Goal: Task Accomplishment & Management: Use online tool/utility

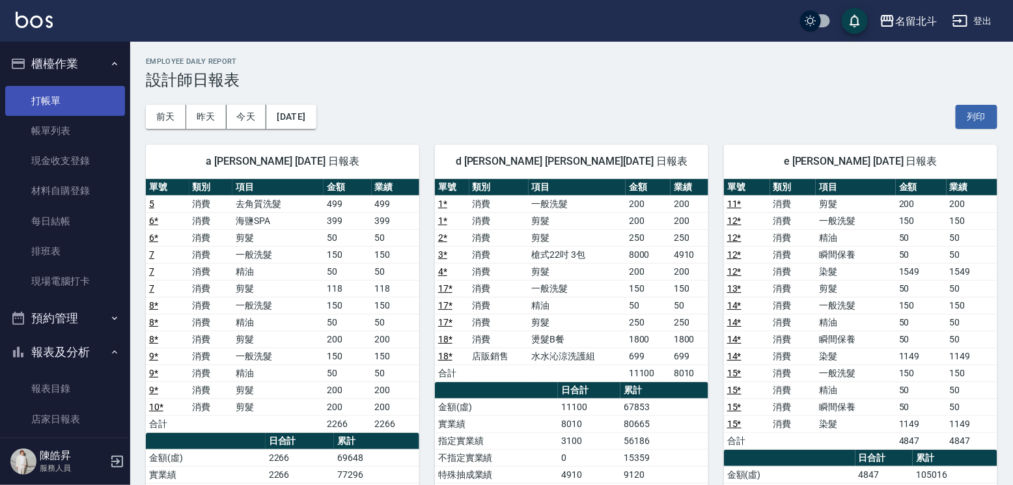
click at [49, 107] on link "打帳單" at bounding box center [65, 101] width 120 height 30
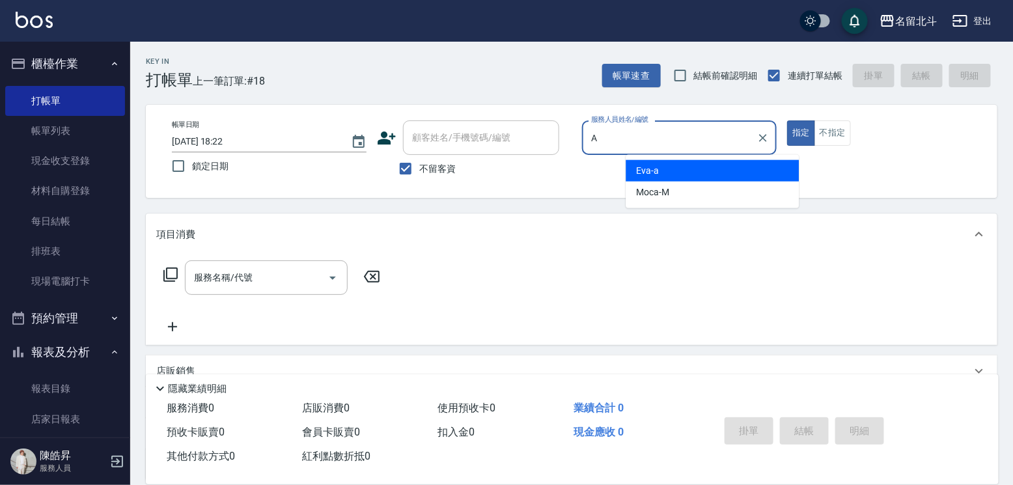
type input "[PERSON_NAME]-a"
type button "true"
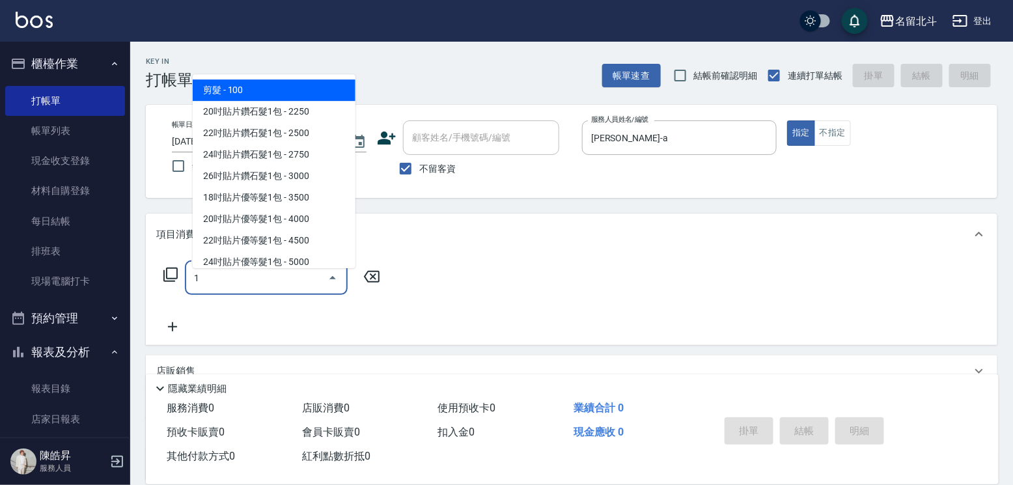
type input "剪髮(1)"
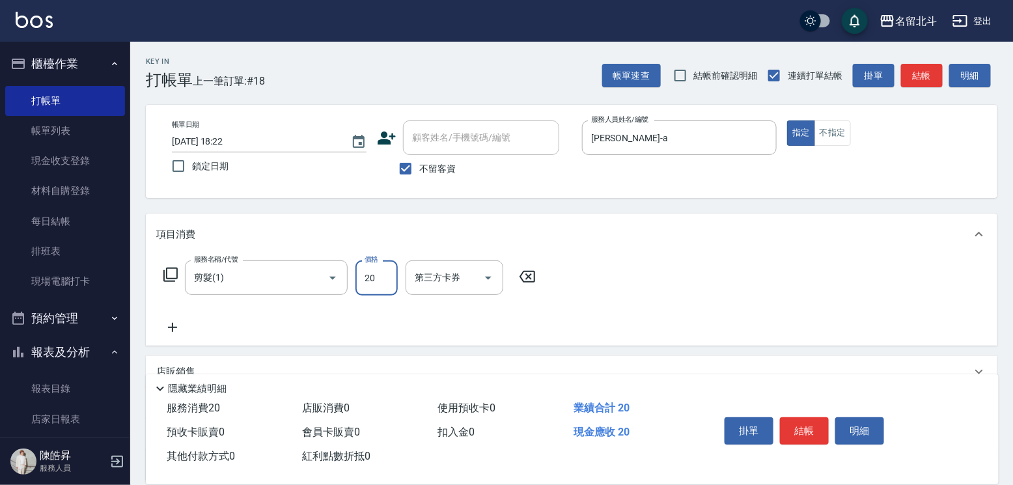
type input "200"
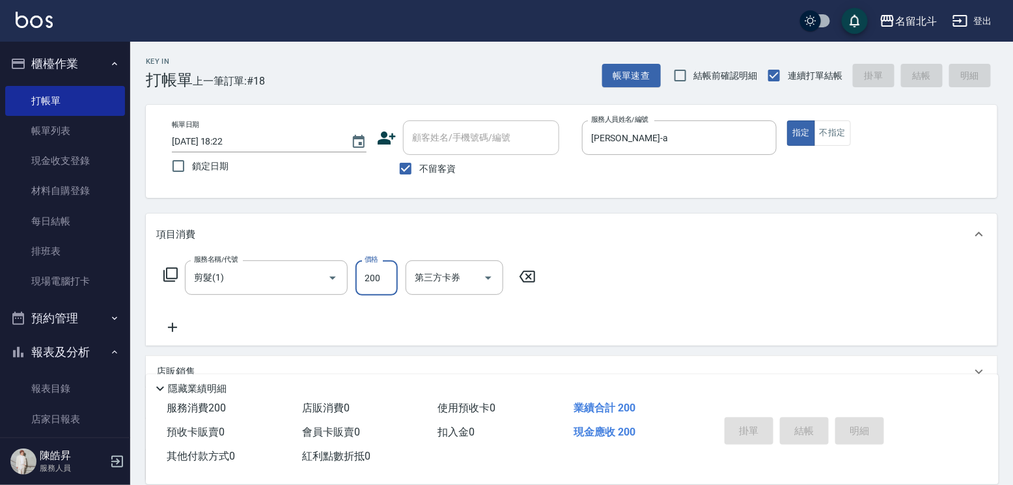
type input "[DATE] 18:23"
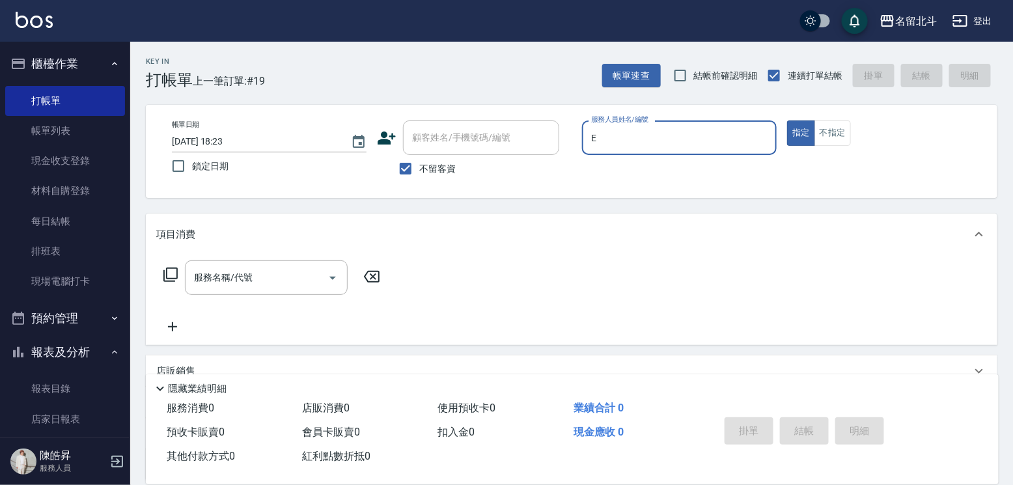
type input "[PERSON_NAME]-e"
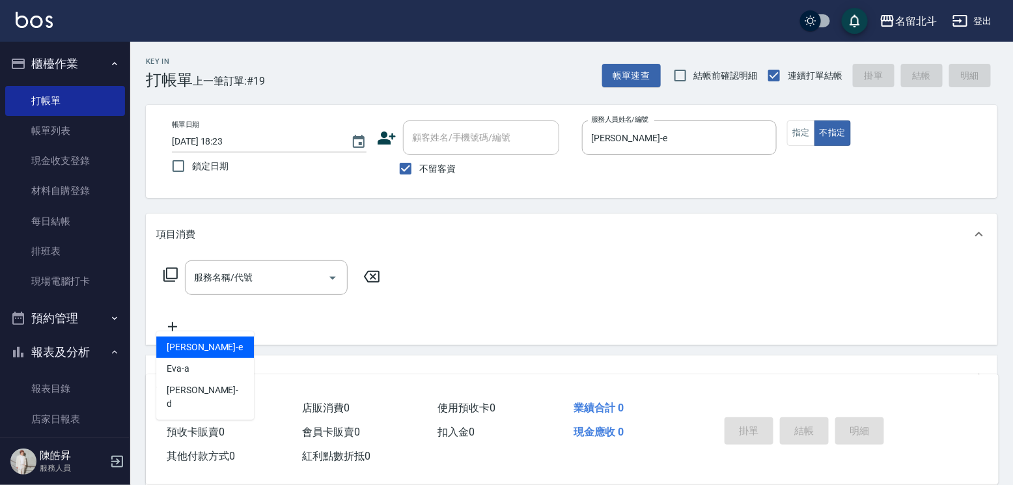
type input "[PERSON_NAME]-e"
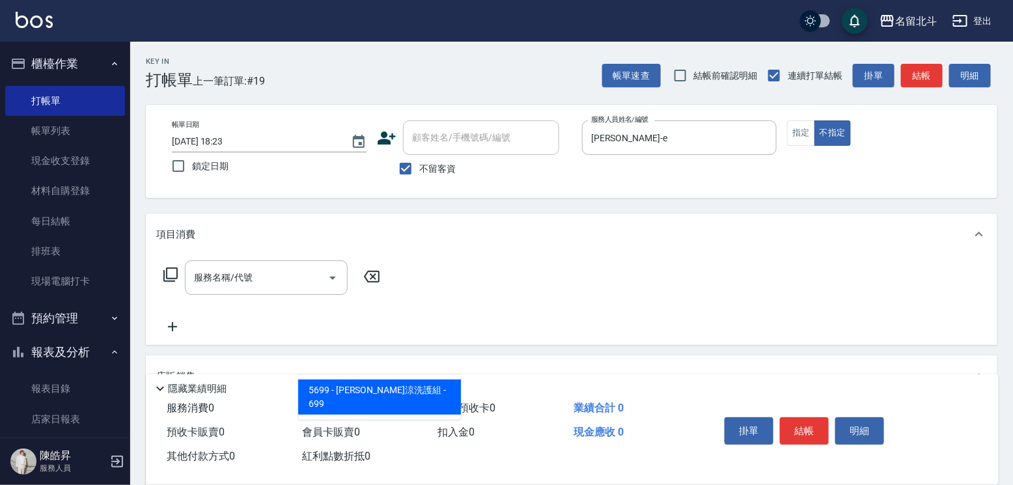
type input "水水沁涼洗護組"
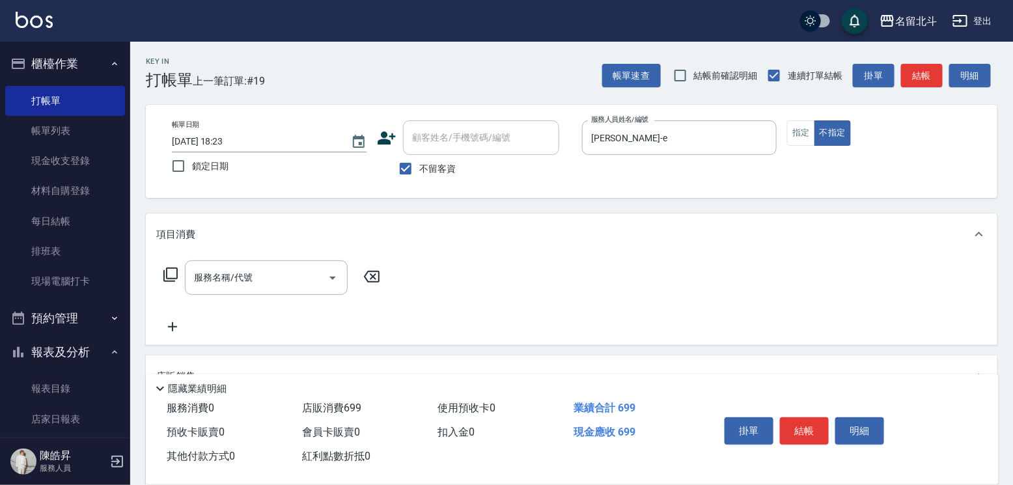
scroll to position [15, 0]
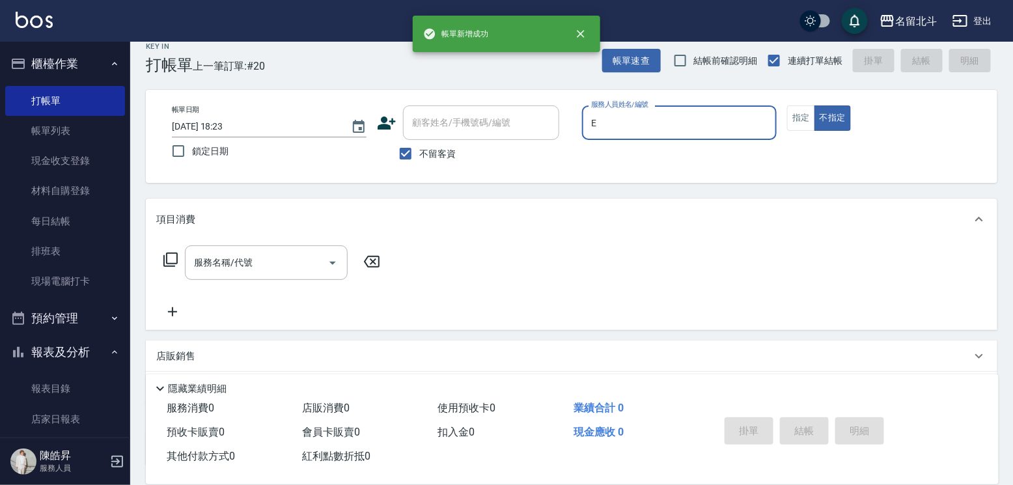
type input "[PERSON_NAME]-e"
type button "false"
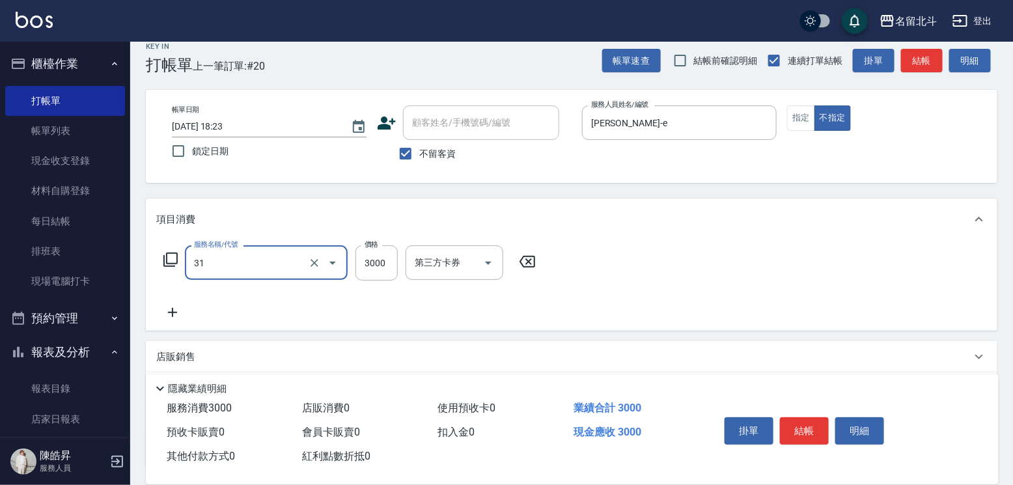
type input "燙髮B餐(31)"
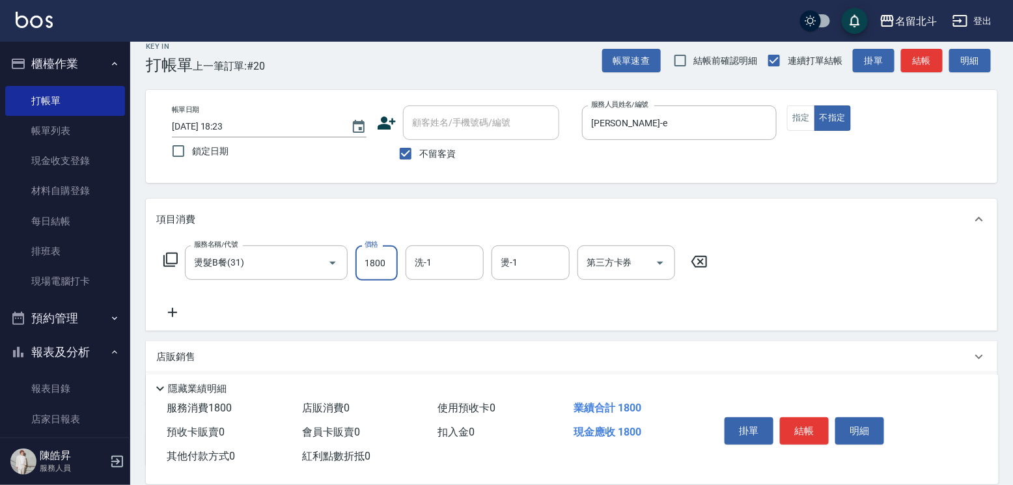
type input "1800"
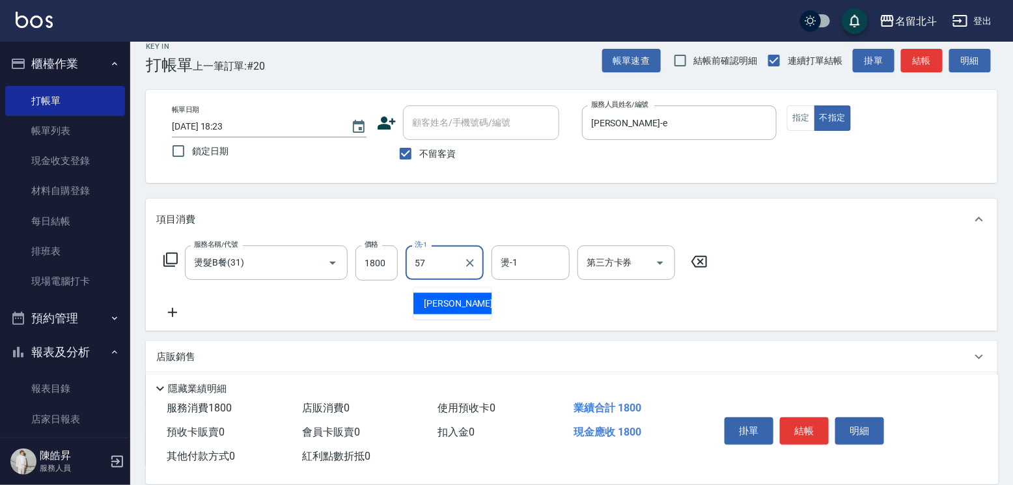
type input "[PERSON_NAME]-57"
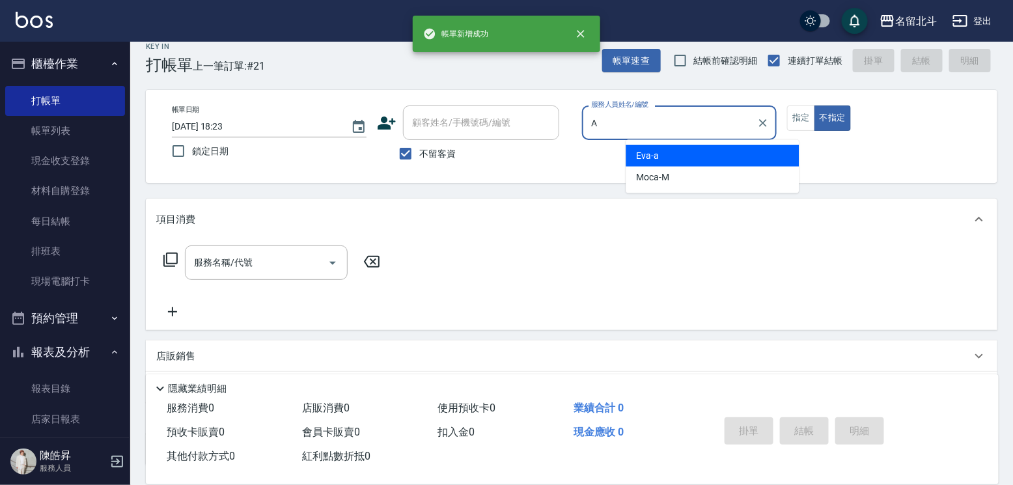
type input "[PERSON_NAME]-a"
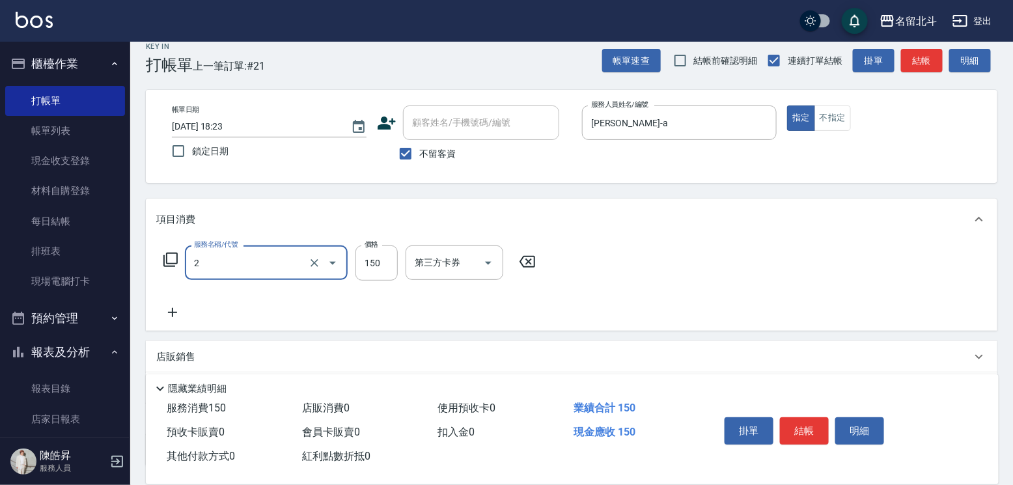
type input "一般洗髮(2)"
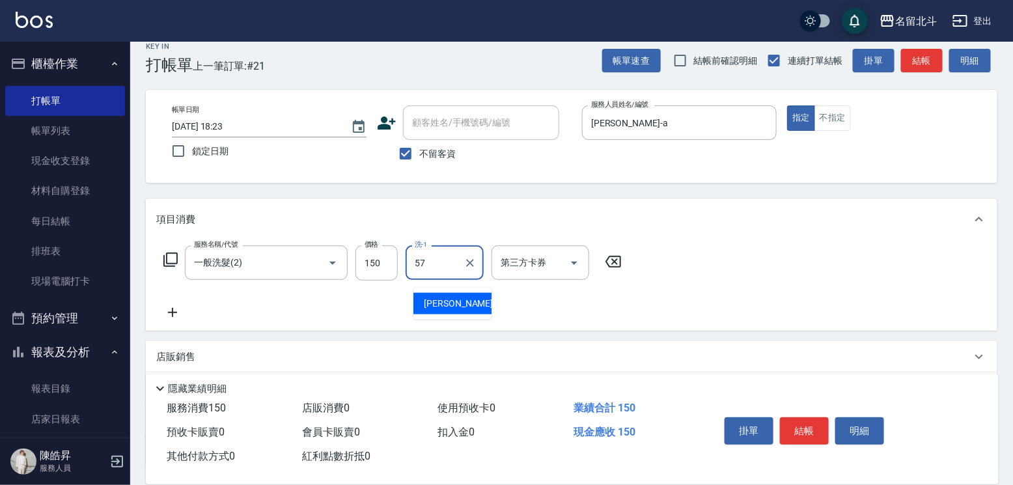
type input "[PERSON_NAME]-57"
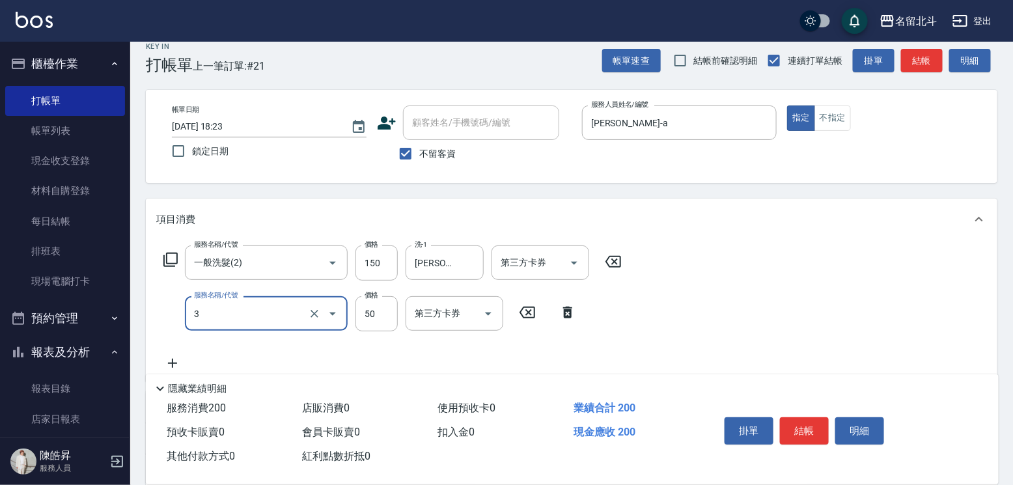
type input "精油(3)"
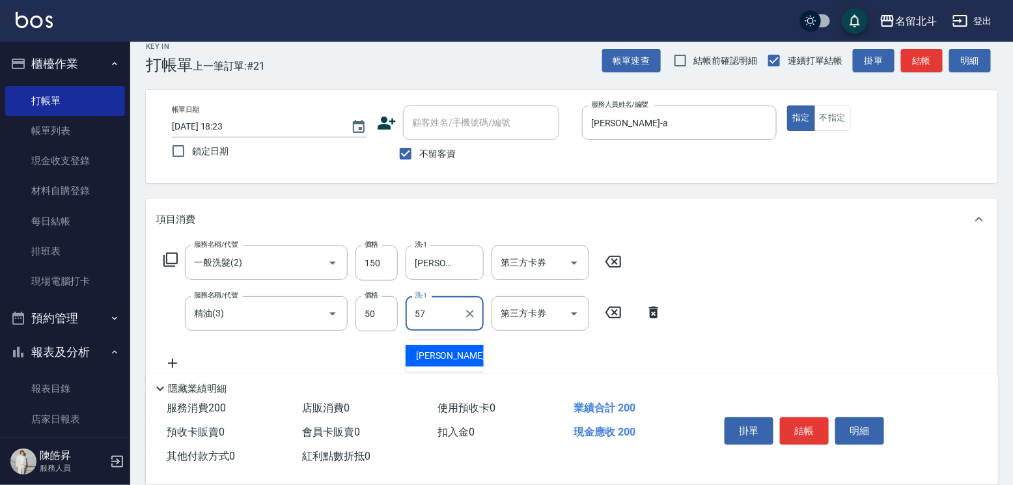
type input "[PERSON_NAME]-57"
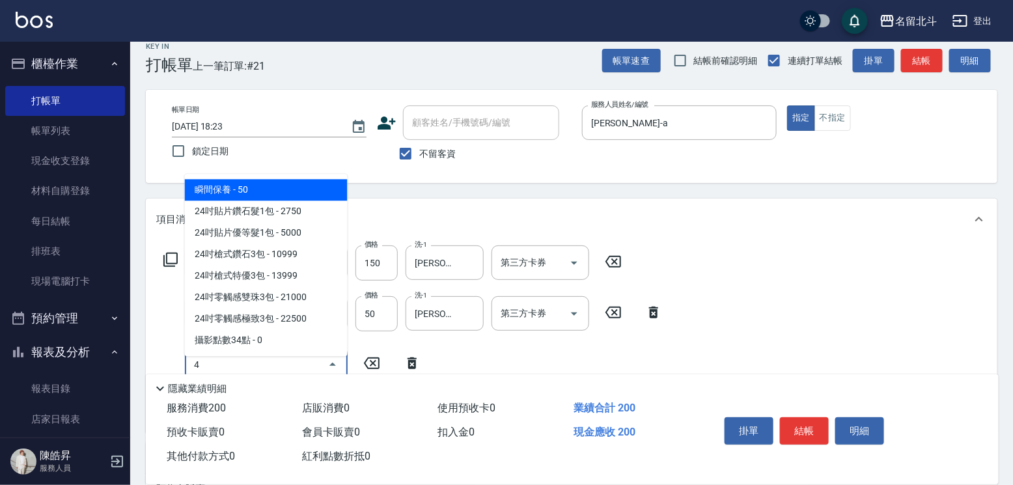
type input "瞬間保養(4)"
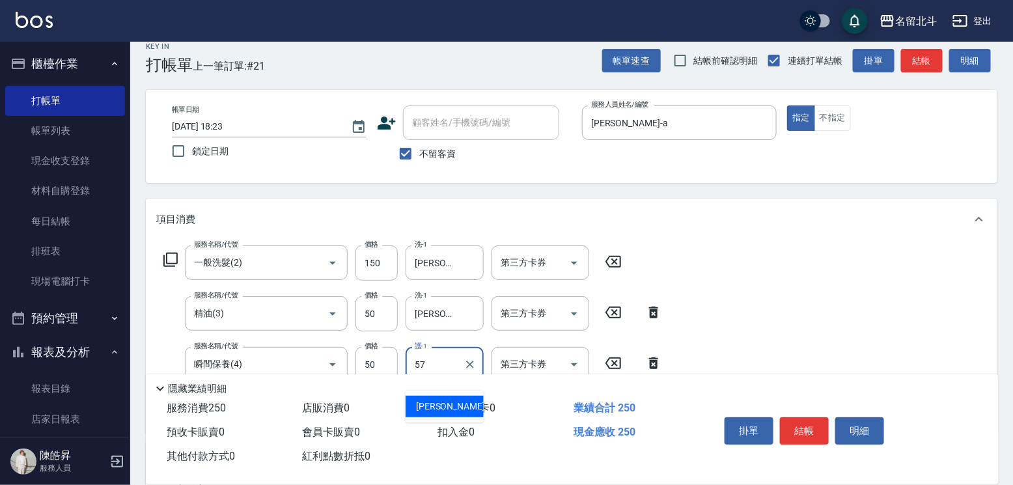
type input "[PERSON_NAME]-57"
type input "燙送染男生(29)"
type input "3150"
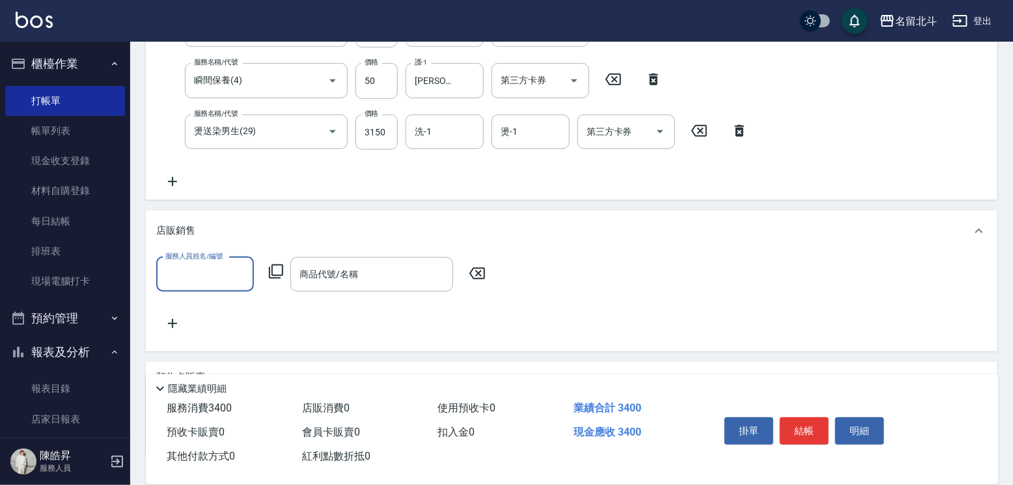
scroll to position [0, 0]
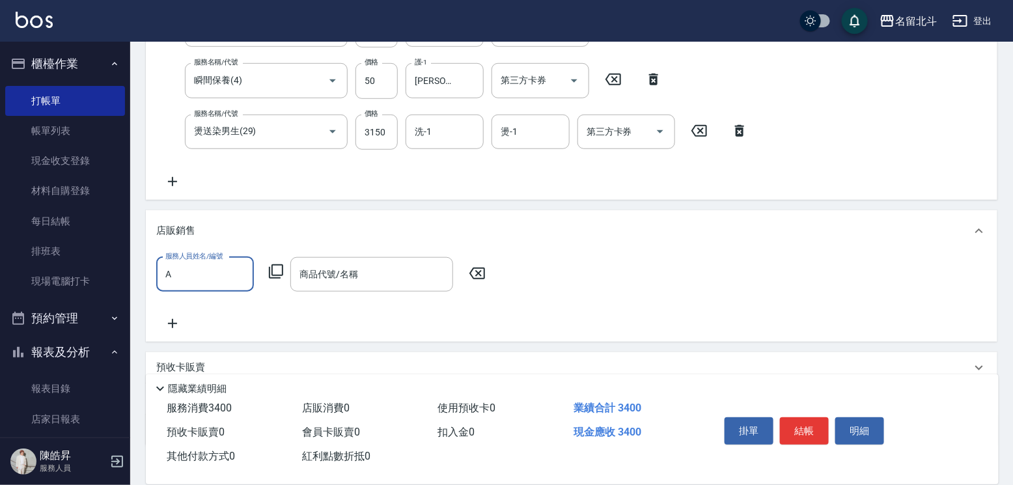
type input "[PERSON_NAME]-a"
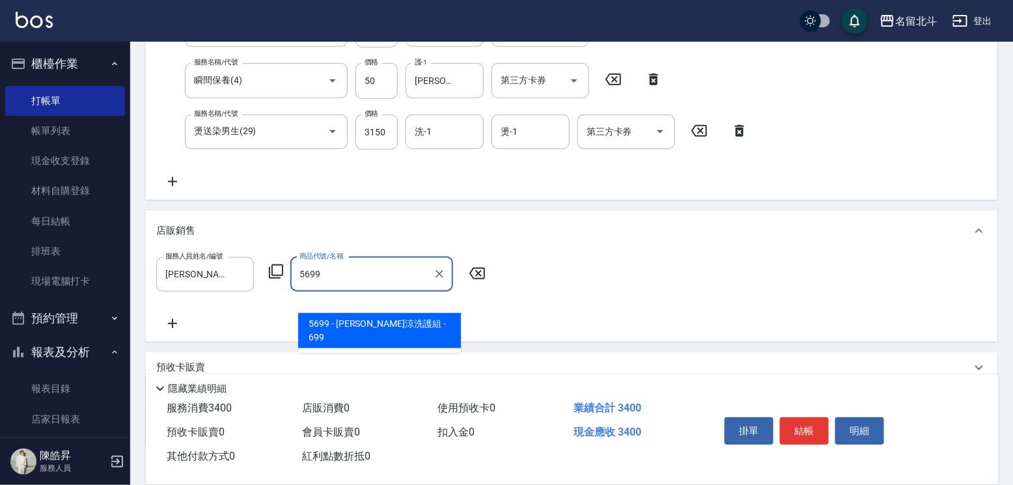
type input "水水沁涼洗護組"
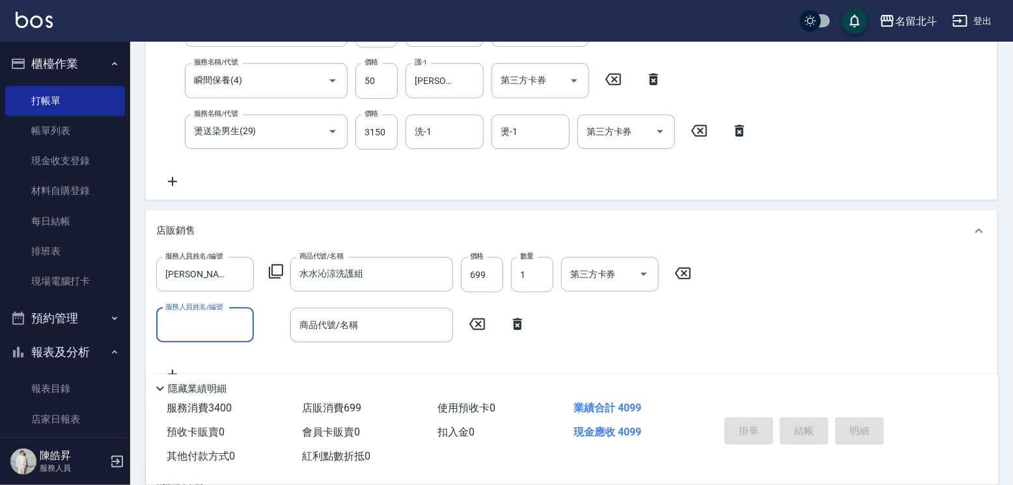
type input "[DATE] 18:24"
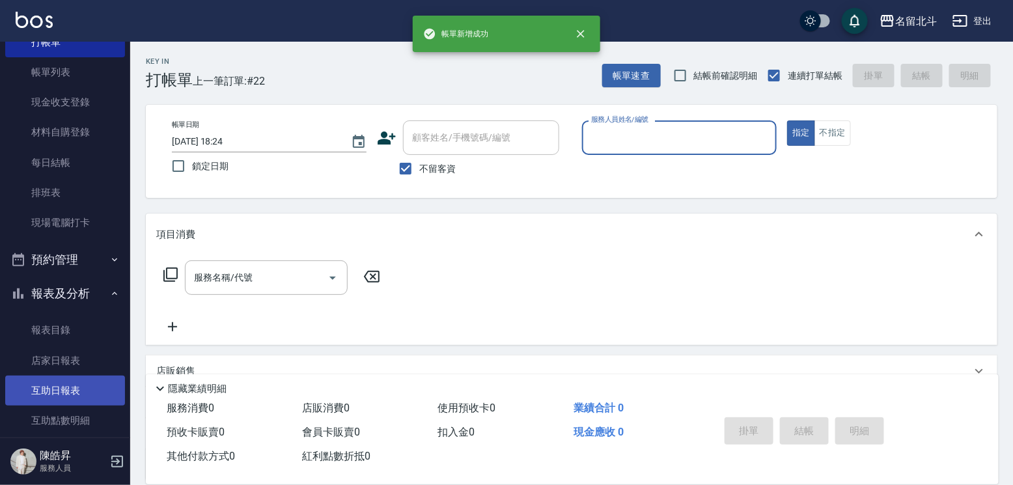
scroll to position [219, 0]
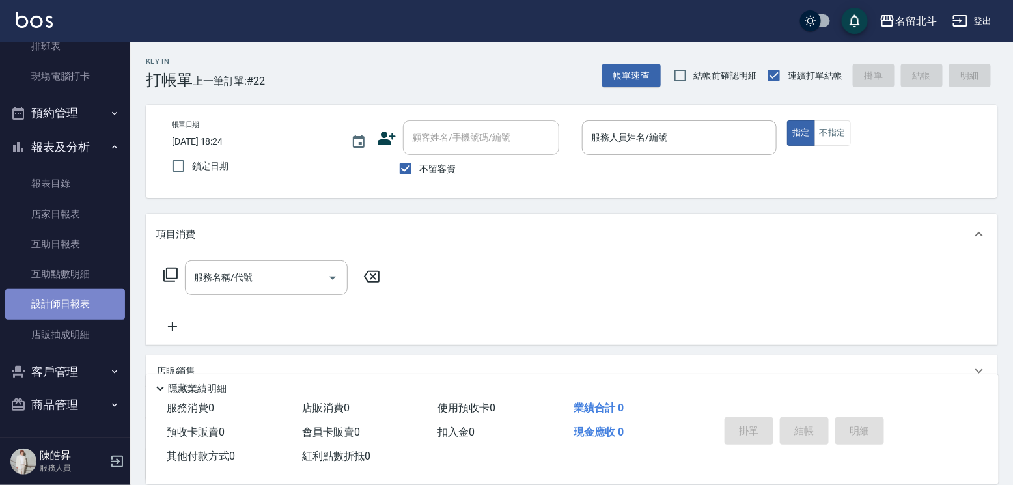
click at [92, 298] on link "設計師日報表" at bounding box center [65, 304] width 120 height 30
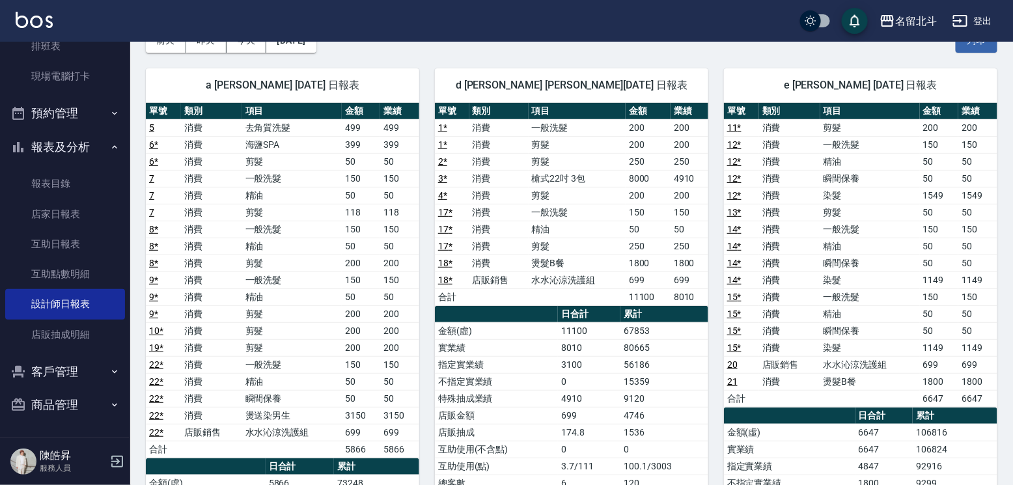
scroll to position [195, 0]
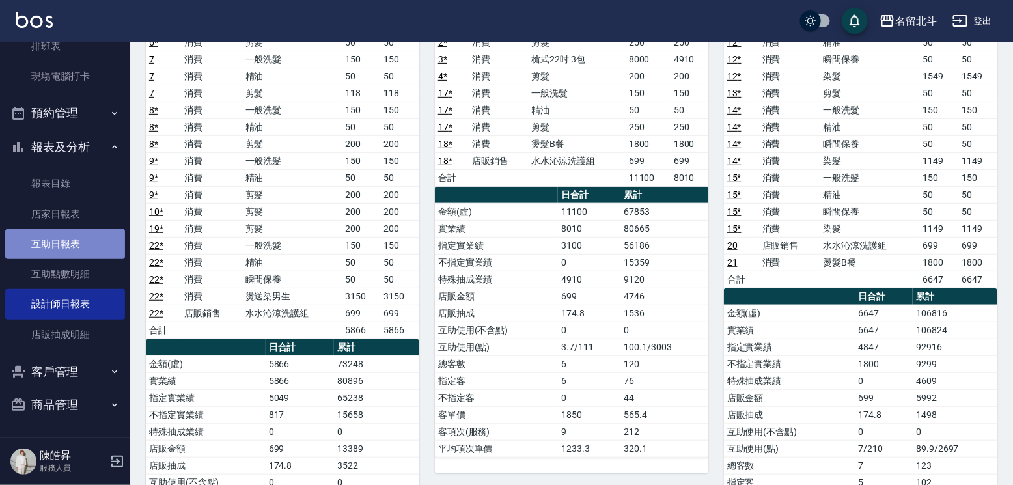
click at [66, 229] on link "互助日報表" at bounding box center [65, 244] width 120 height 30
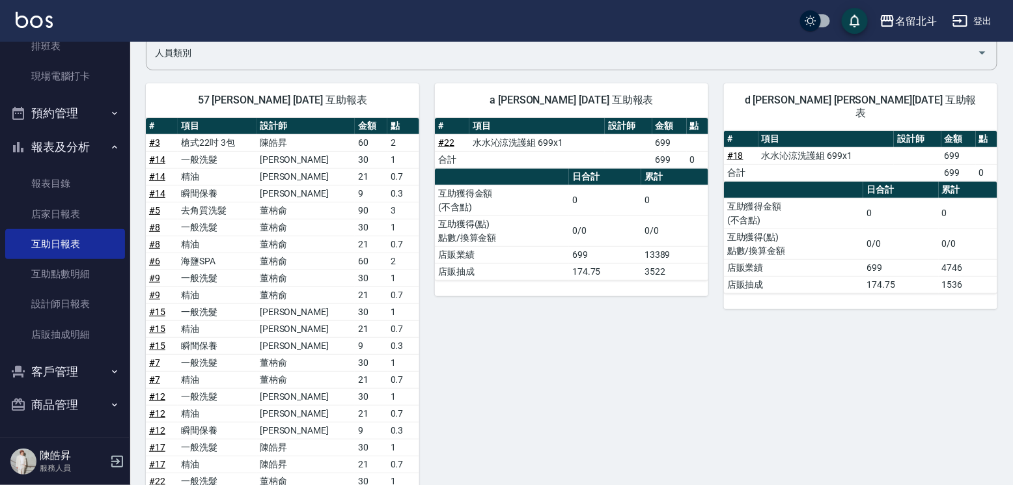
scroll to position [130, 0]
